Goal: Navigation & Orientation: Find specific page/section

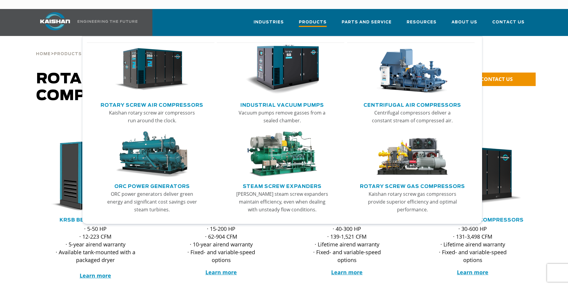
click at [324, 19] on span "Products" at bounding box center [313, 23] width 28 height 8
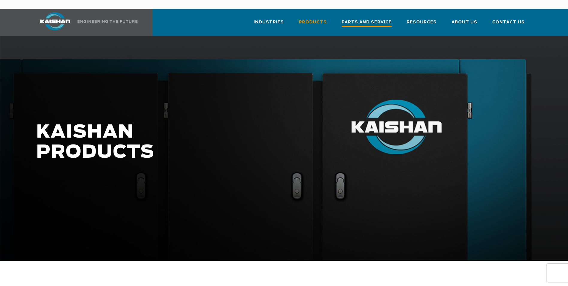
click at [351, 19] on span "Parts and Service" at bounding box center [367, 23] width 50 height 8
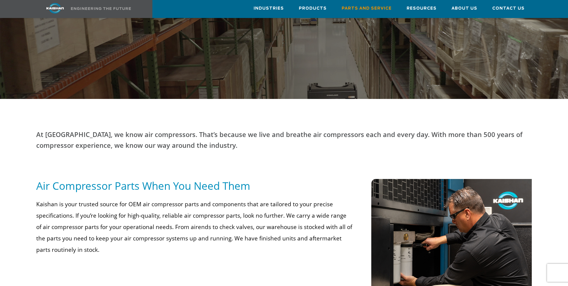
scroll to position [60, 0]
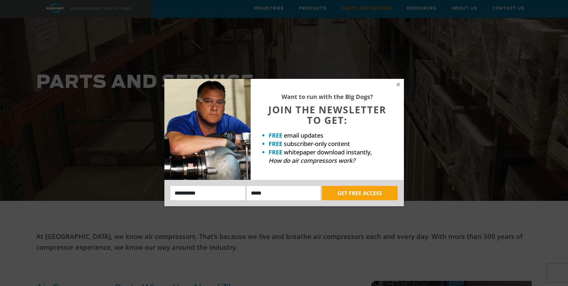
click at [91, 134] on div "Want to run with the Big Dogs? JOIN THE NEWSLETTER TO GET: FREE email updates F…" at bounding box center [284, 143] width 568 height 286
